Goal: Task Accomplishment & Management: Manage account settings

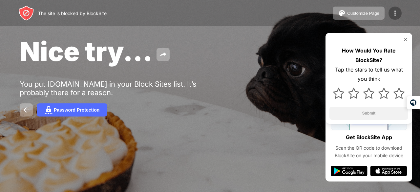
click at [391, 11] on img at bounding box center [395, 13] width 8 height 8
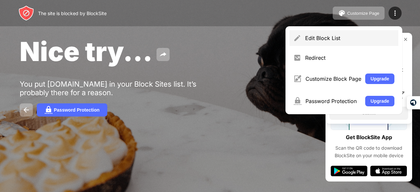
click at [318, 39] on div "Edit Block List" at bounding box center [349, 38] width 89 height 7
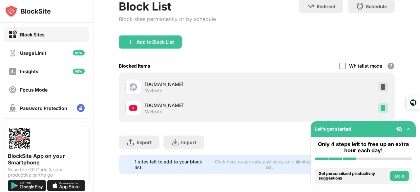
click at [380, 105] on img at bounding box center [383, 108] width 7 height 7
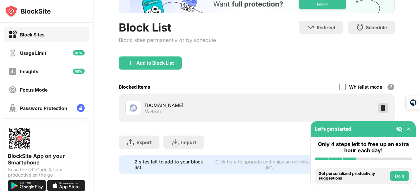
click at [380, 105] on img at bounding box center [383, 108] width 7 height 7
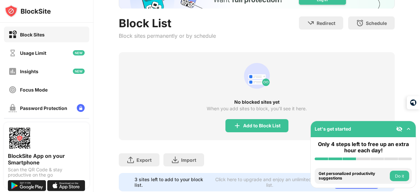
scroll to position [72, 0]
